Goal: Task Accomplishment & Management: Manage account settings

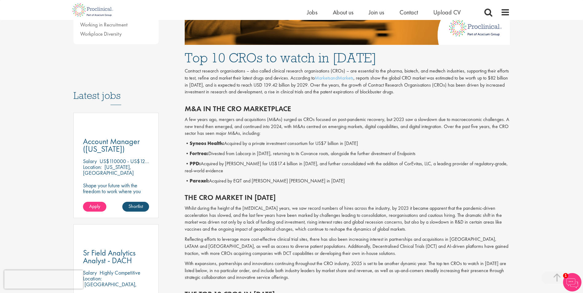
scroll to position [246, 0]
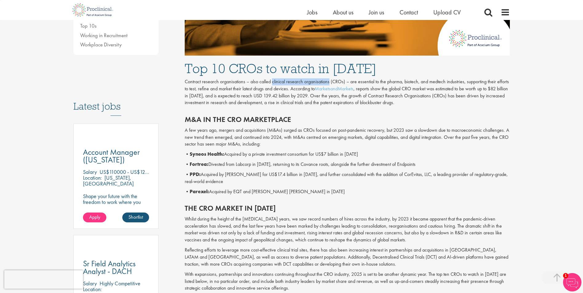
drag, startPoint x: 272, startPoint y: 82, endPoint x: 329, endPoint y: 84, distance: 57.2
click at [329, 84] on p "Contract research organisations – also called clinical research organisations (…" at bounding box center [347, 92] width 325 height 28
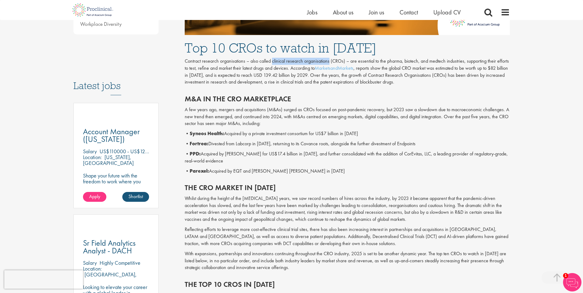
scroll to position [338, 0]
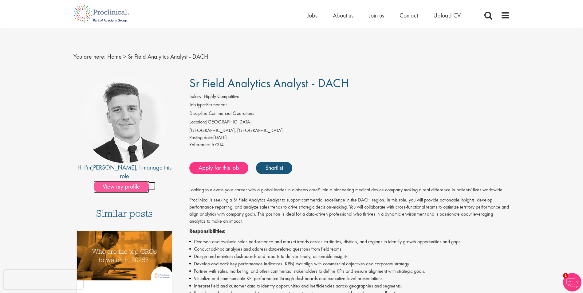
click at [134, 181] on span "View my profile" at bounding box center [121, 187] width 56 height 12
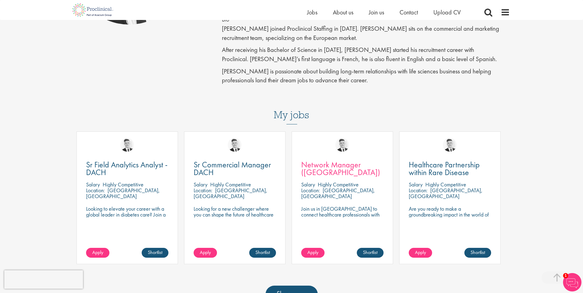
scroll to position [215, 0]
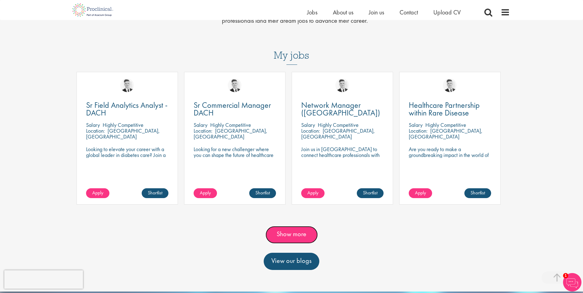
click at [298, 235] on link "Show more" at bounding box center [291, 234] width 52 height 17
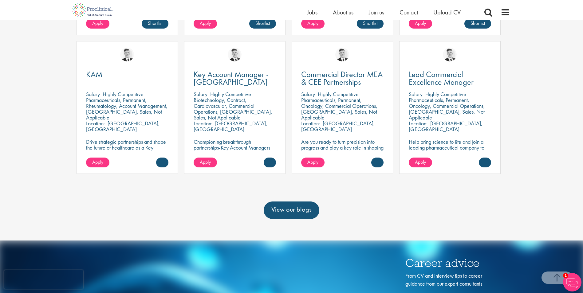
scroll to position [399, 0]
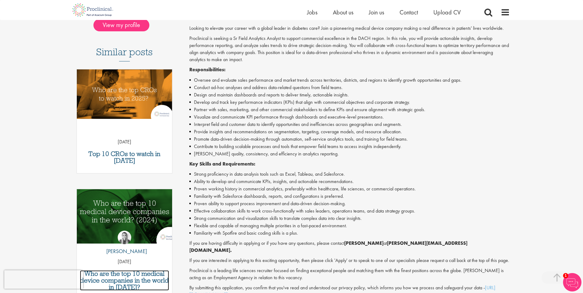
scroll to position [154, 0]
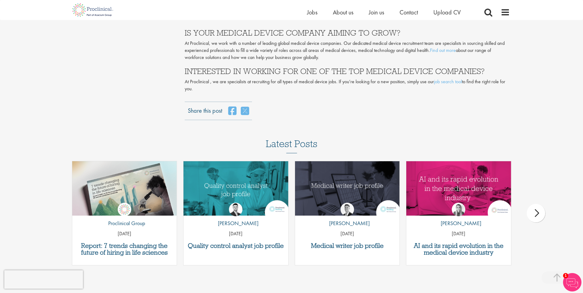
scroll to position [1874, 0]
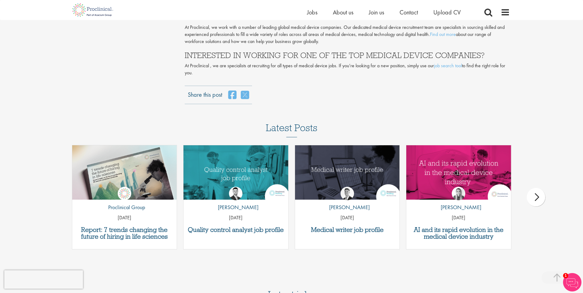
click at [540, 188] on div "next" at bounding box center [536, 197] width 18 height 18
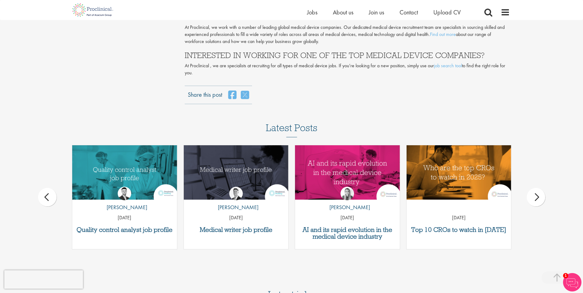
click at [540, 188] on div "next" at bounding box center [536, 197] width 18 height 18
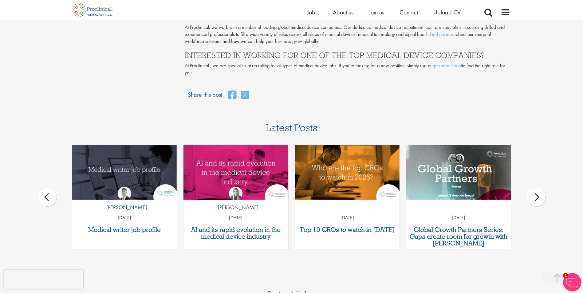
click at [540, 188] on div "next" at bounding box center [536, 197] width 18 height 18
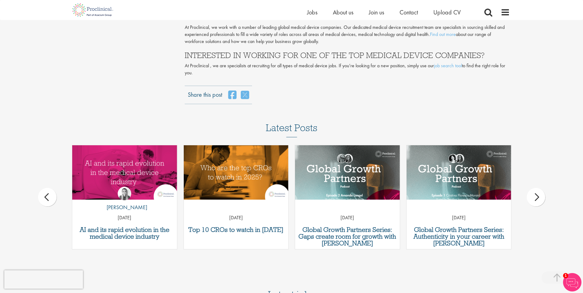
click at [540, 188] on div "next" at bounding box center [536, 197] width 18 height 18
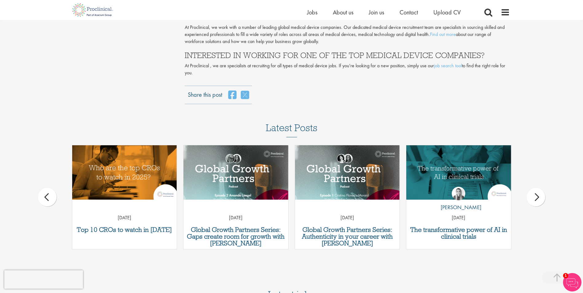
click at [540, 188] on div "next" at bounding box center [536, 197] width 18 height 18
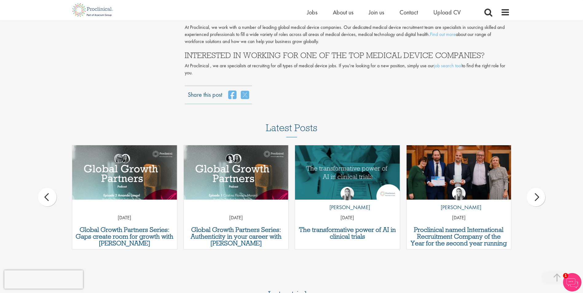
click at [540, 188] on div "next" at bounding box center [536, 197] width 18 height 18
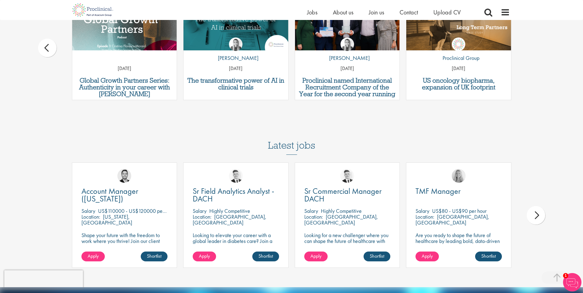
scroll to position [2028, 0]
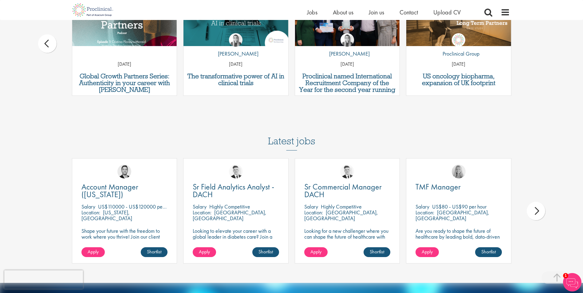
click at [533, 202] on div "next" at bounding box center [536, 211] width 18 height 18
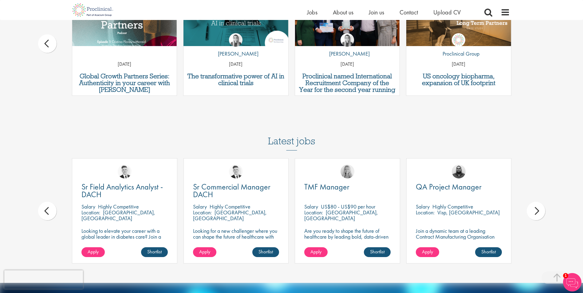
click at [44, 202] on div "prev" at bounding box center [47, 211] width 18 height 18
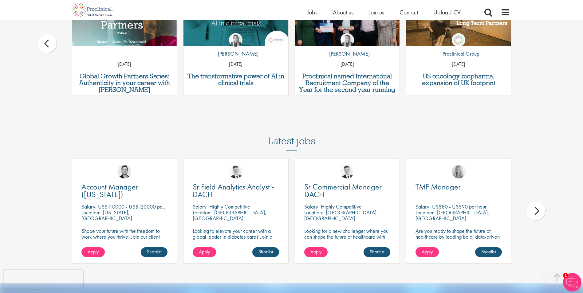
click at [528, 202] on div "next" at bounding box center [536, 211] width 18 height 18
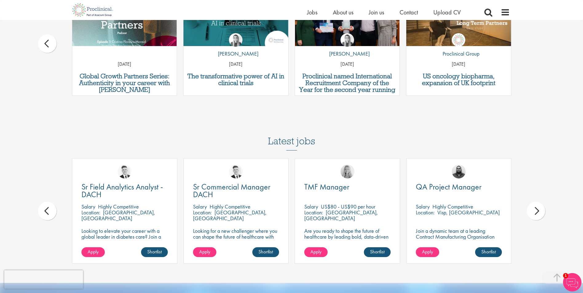
click at [479, 158] on div "QA Project Manager Salary Highly Competitive Location: Visp, Schweiz Join a dyn…" at bounding box center [458, 210] width 105 height 105
click at [480, 204] on div "QA Project Manager Salary Highly Competitive Location: Visp, Schweiz Join a dyn…" at bounding box center [458, 210] width 105 height 105
click at [480, 247] on link "Shortlist" at bounding box center [488, 252] width 27 height 10
click at [480, 247] on link "Shortlisted" at bounding box center [486, 252] width 32 height 10
